Goal: Task Accomplishment & Management: Manage account settings

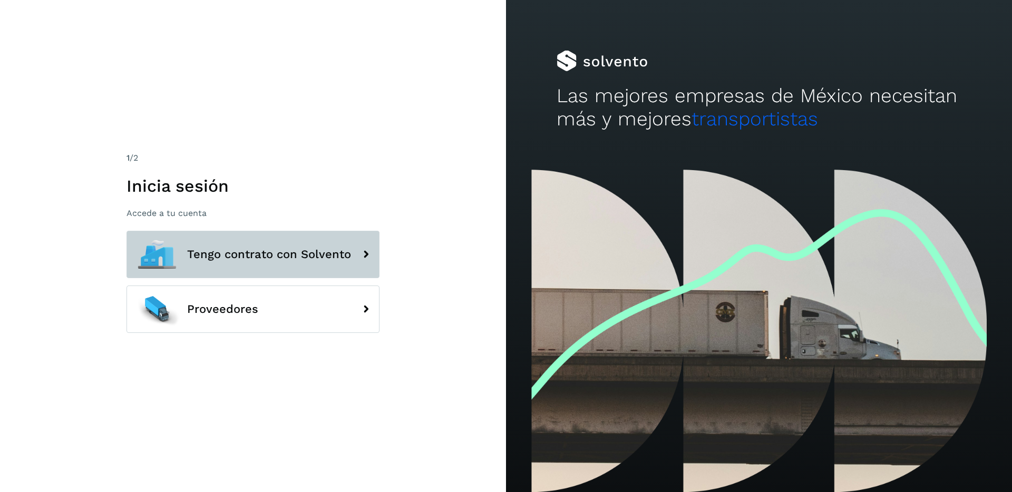
click at [239, 256] on span "Tengo contrato con Solvento" at bounding box center [269, 254] width 164 height 13
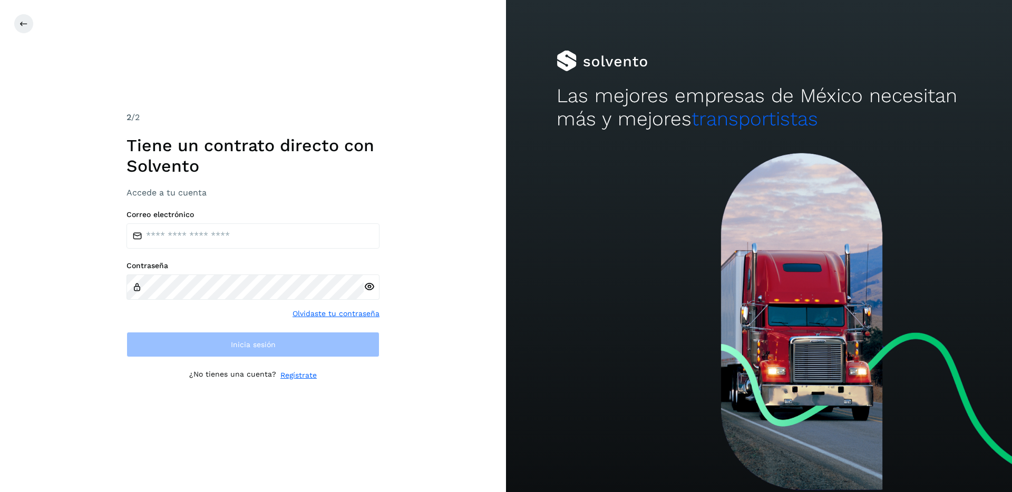
click at [183, 249] on div "Correo electrónico Contraseña Olvidaste tu contraseña Inicia sesión" at bounding box center [252, 283] width 253 height 147
click at [187, 241] on input "email" at bounding box center [252, 235] width 253 height 25
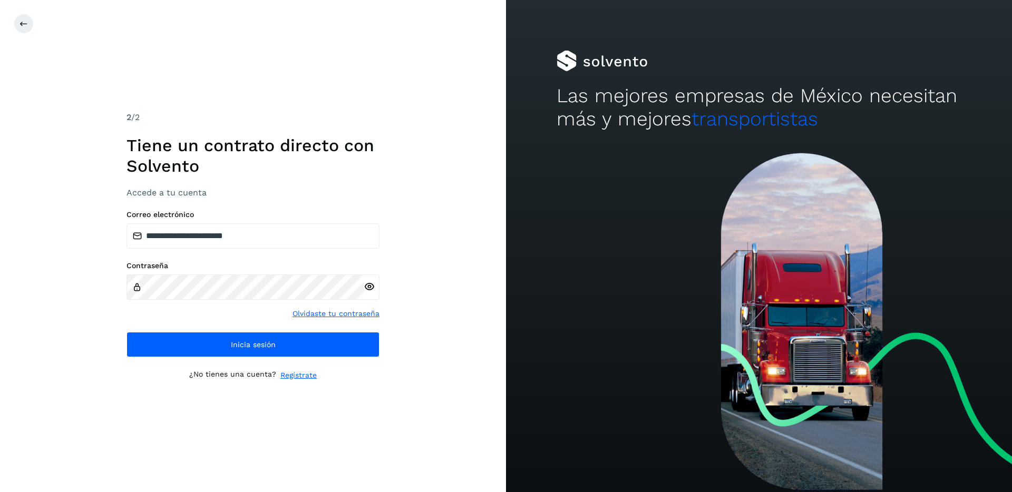
click at [366, 288] on icon at bounding box center [369, 286] width 11 height 11
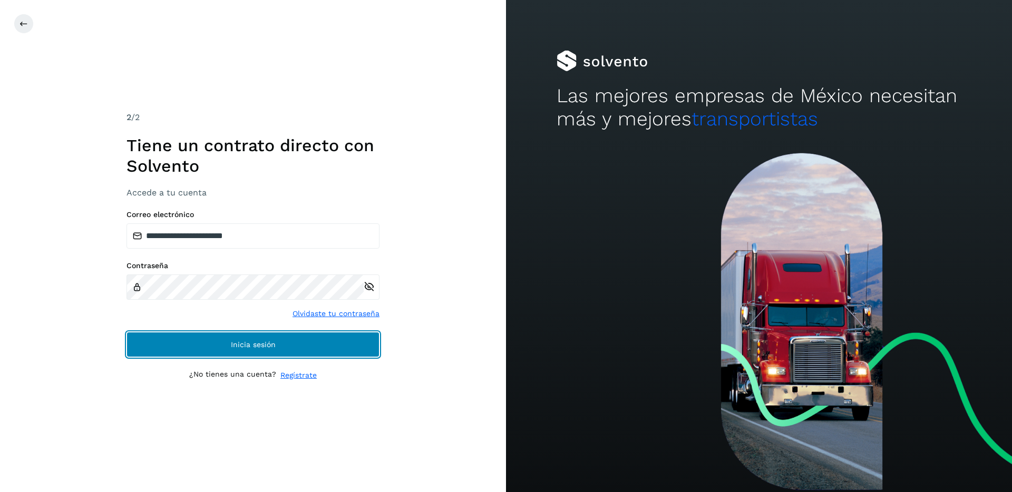
click at [231, 343] on span "Inicia sesión" at bounding box center [253, 344] width 45 height 7
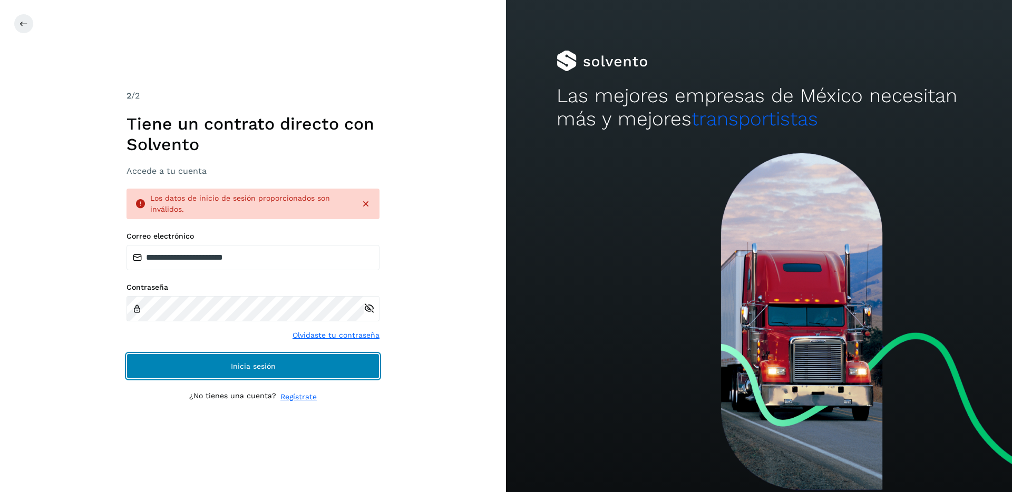
click at [202, 368] on button "Inicia sesión" at bounding box center [252, 366] width 253 height 25
click at [229, 368] on button "Inicia sesión" at bounding box center [252, 366] width 253 height 25
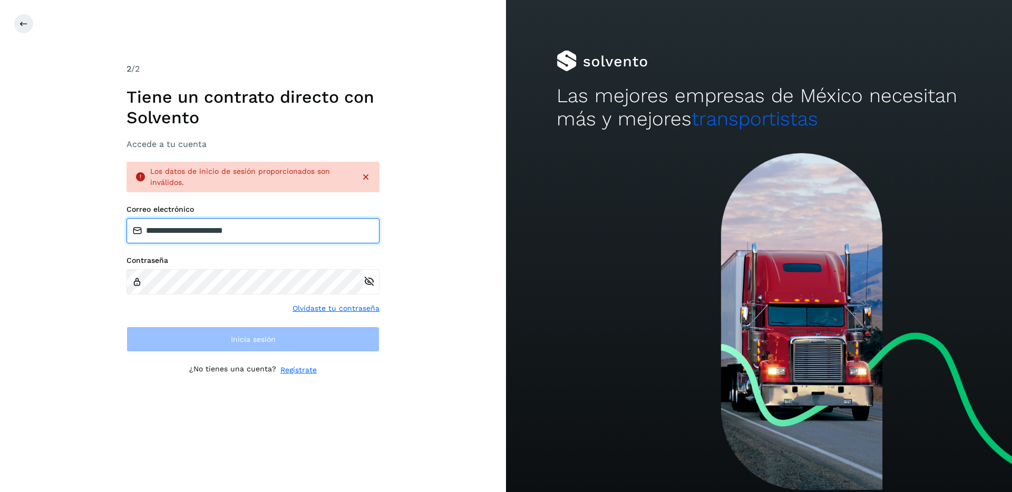
drag, startPoint x: 202, startPoint y: 230, endPoint x: 186, endPoint y: 230, distance: 16.3
click at [186, 230] on input "**********" at bounding box center [252, 230] width 253 height 25
type input "**********"
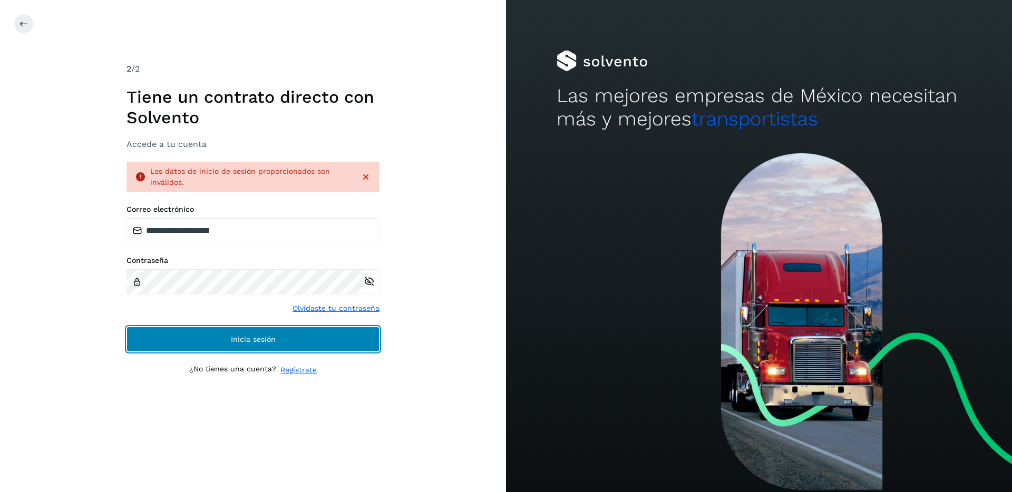
click at [191, 337] on button "Inicia sesión" at bounding box center [252, 339] width 253 height 25
